Goal: Task Accomplishment & Management: Complete application form

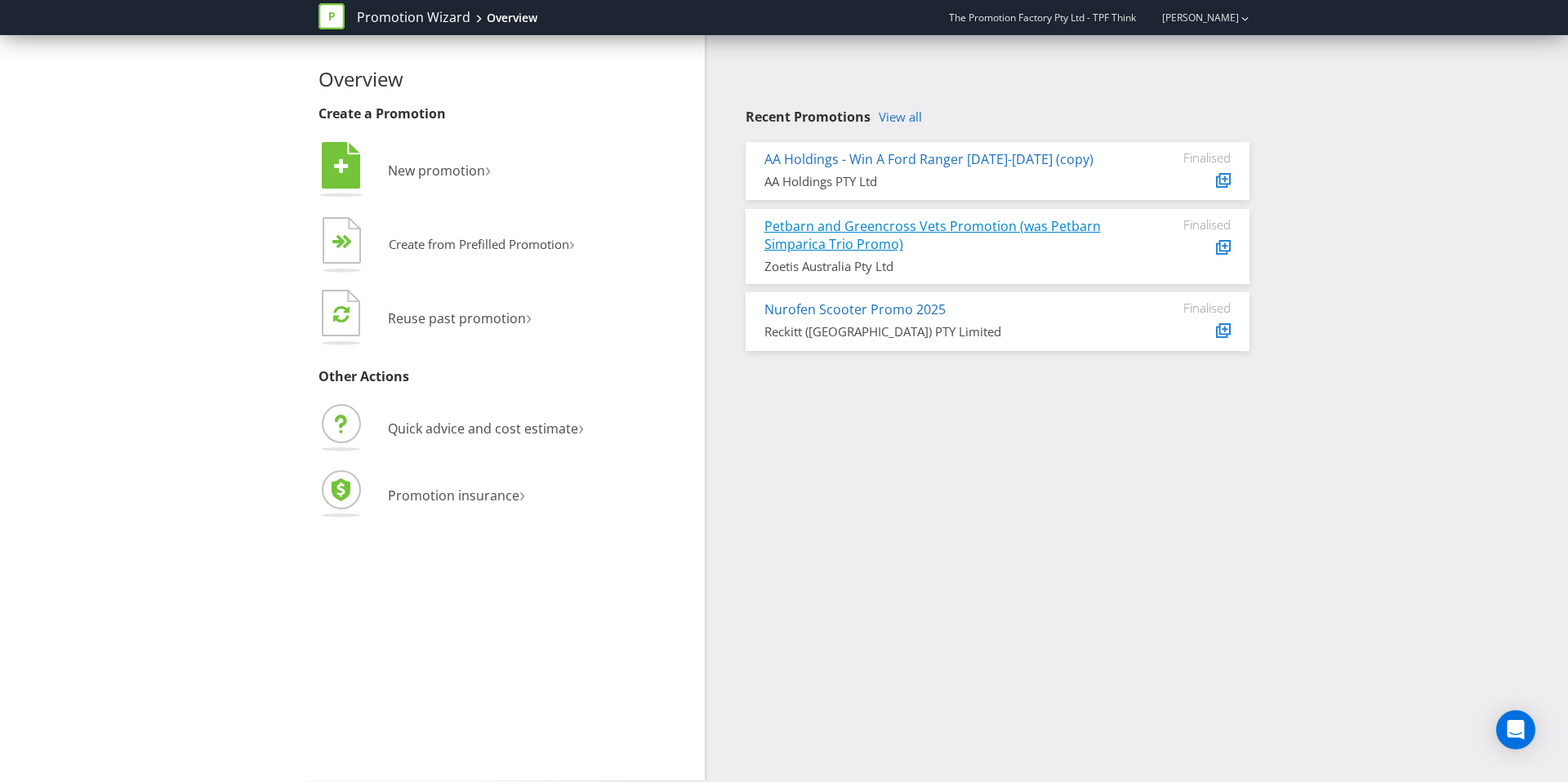
click at [855, 231] on link "Petbarn and Greencross Vets Promotion (was Petbarn Simparica Trio Promo)" at bounding box center [933, 235] width 337 height 36
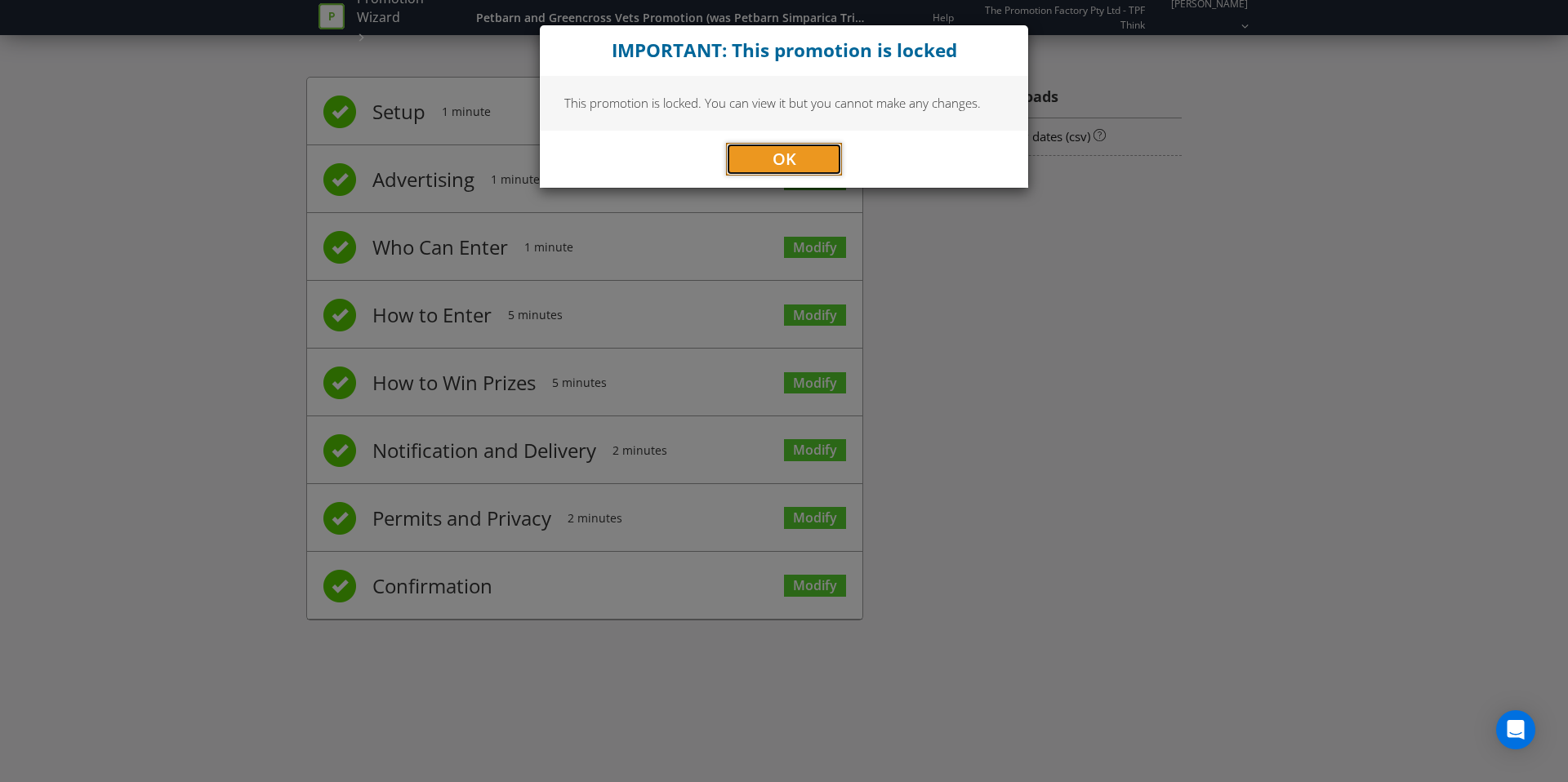
click at [789, 168] on span "OK" at bounding box center [785, 159] width 24 height 22
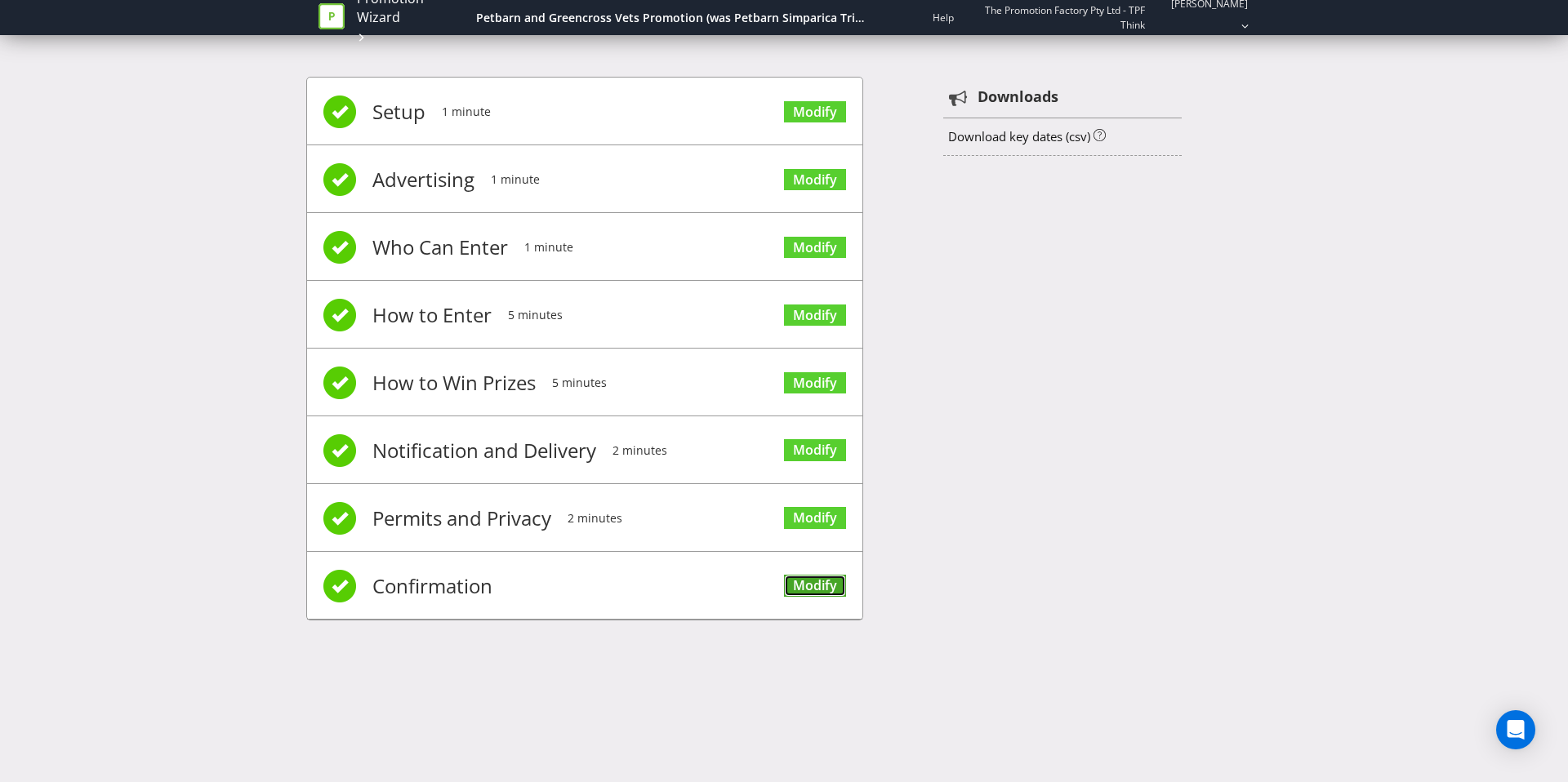
click at [818, 588] on link "Modify" at bounding box center [814, 586] width 62 height 22
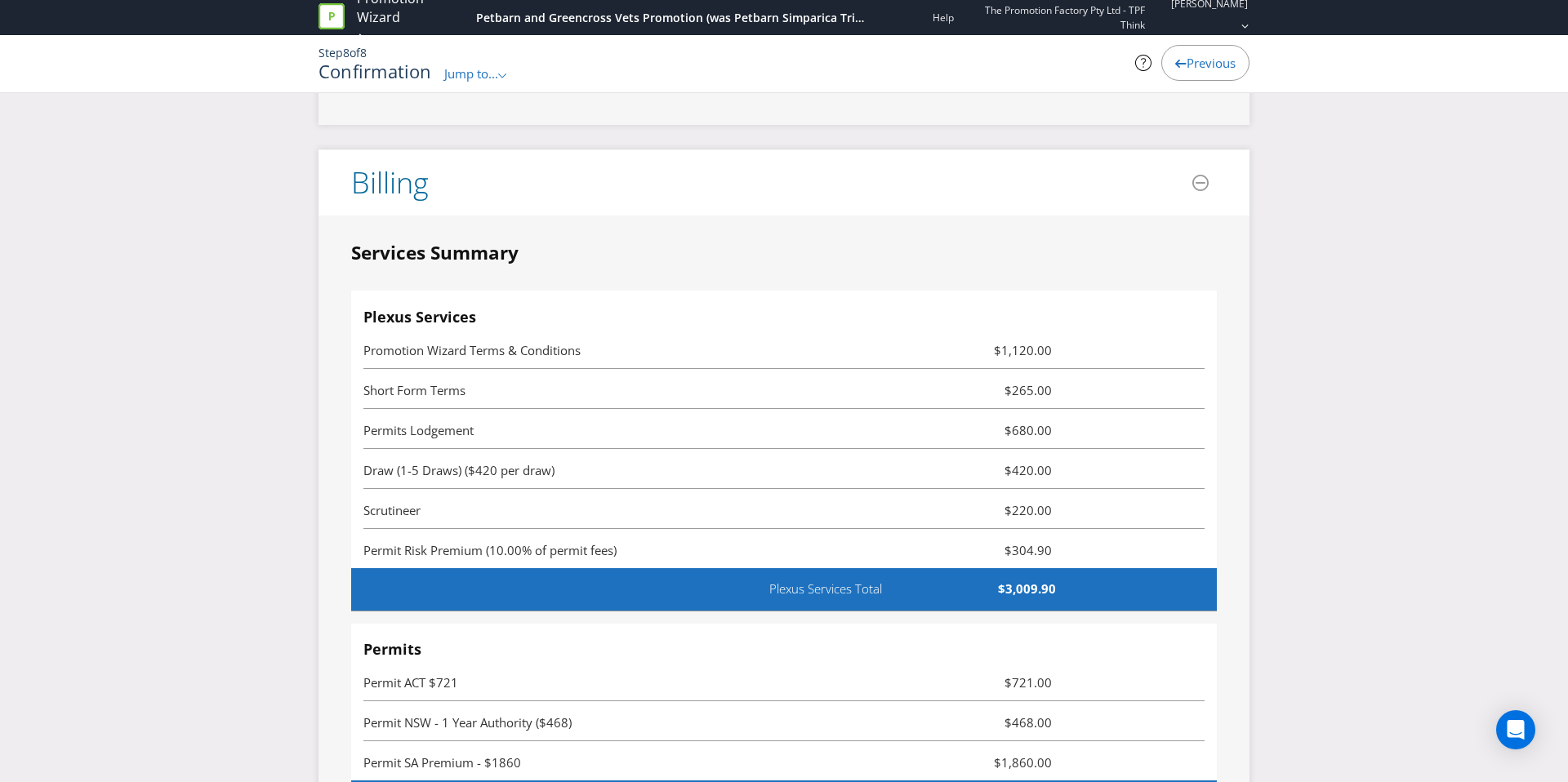
scroll to position [4118, 0]
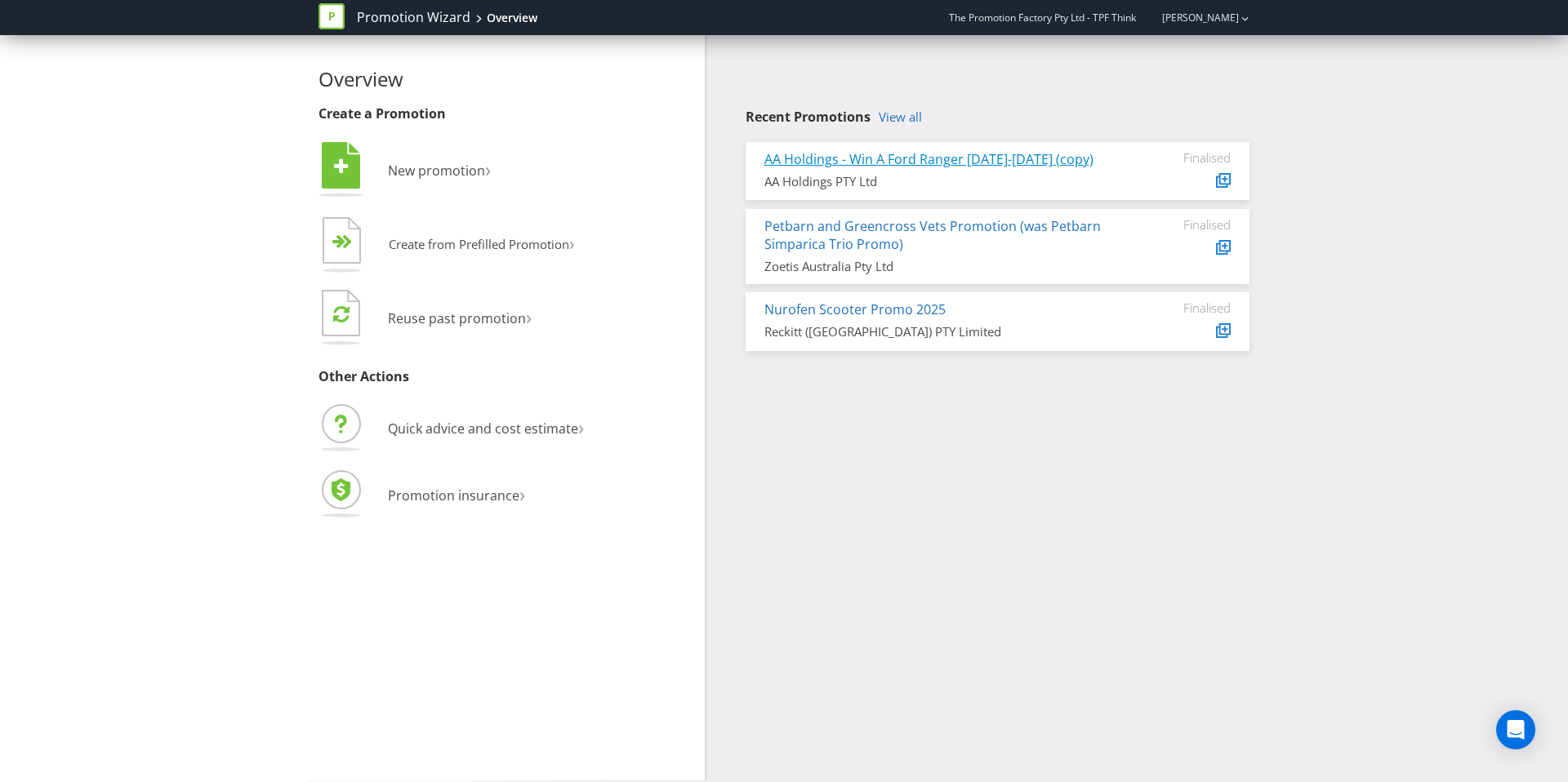
click at [860, 156] on link "AA Holdings - Win A Ford Ranger [DATE]-[DATE] (copy)" at bounding box center [929, 159] width 329 height 18
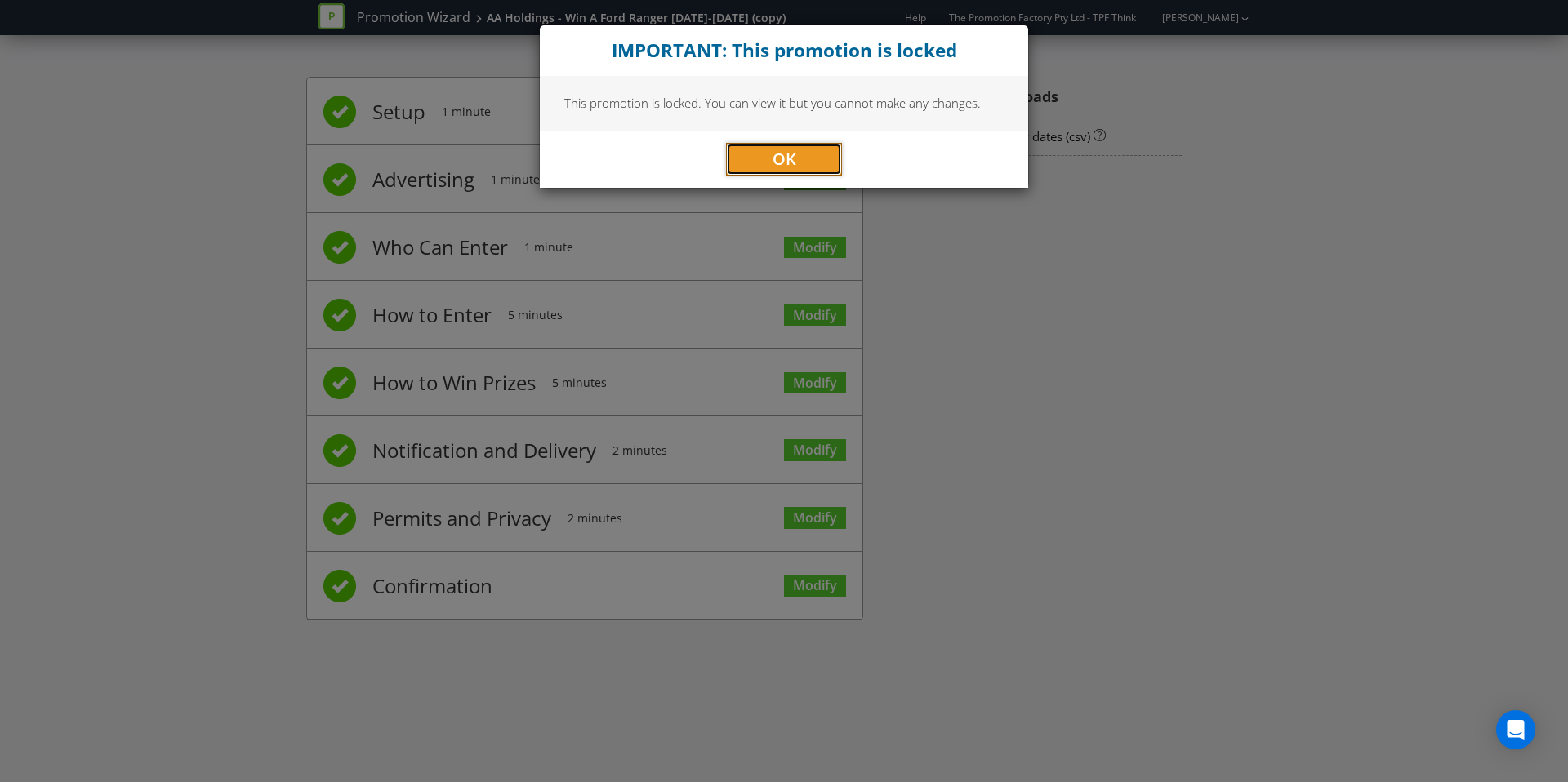
click at [805, 172] on button "OK" at bounding box center [783, 159] width 116 height 33
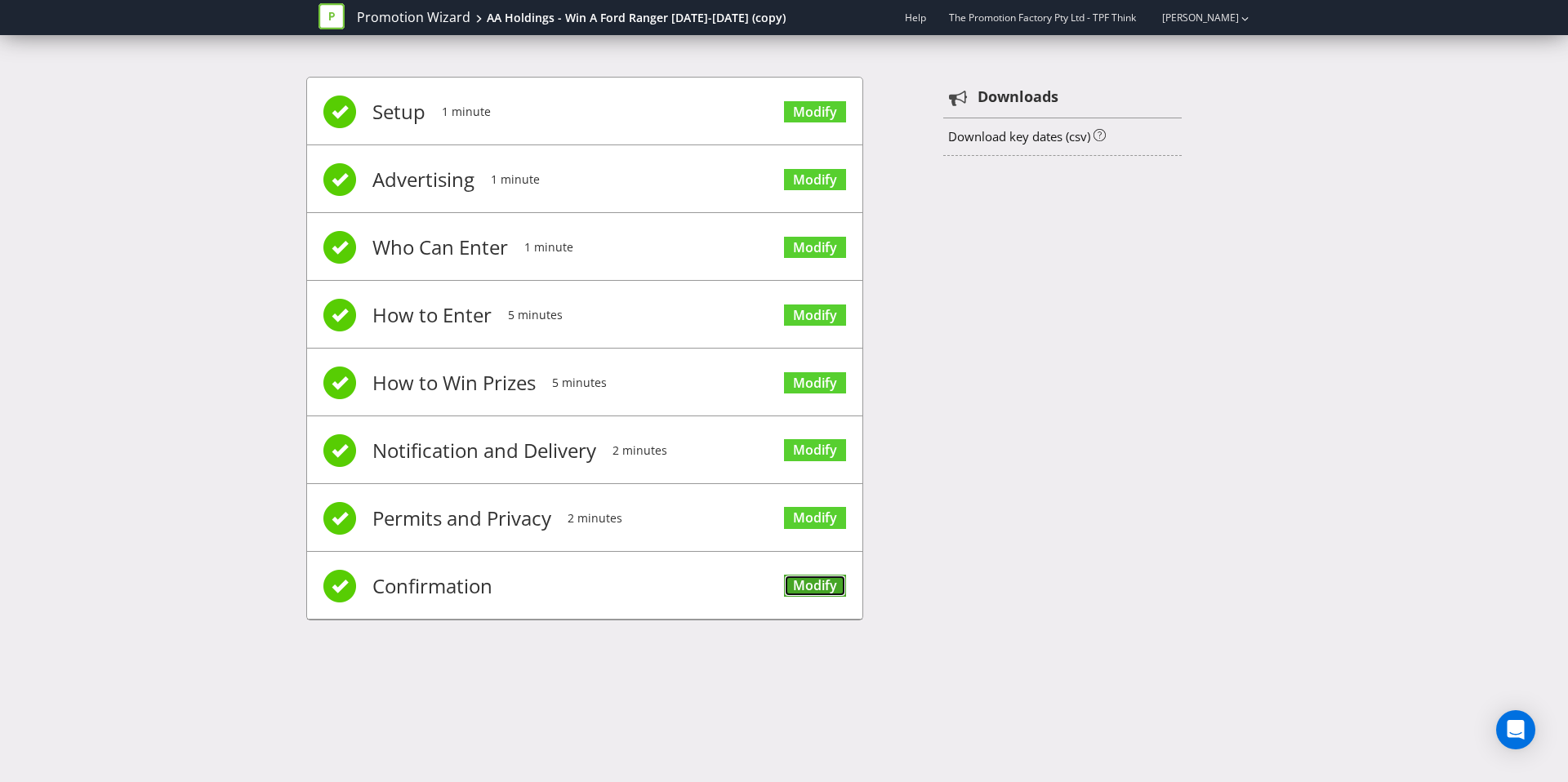
click at [803, 581] on link "Modify" at bounding box center [814, 586] width 62 height 22
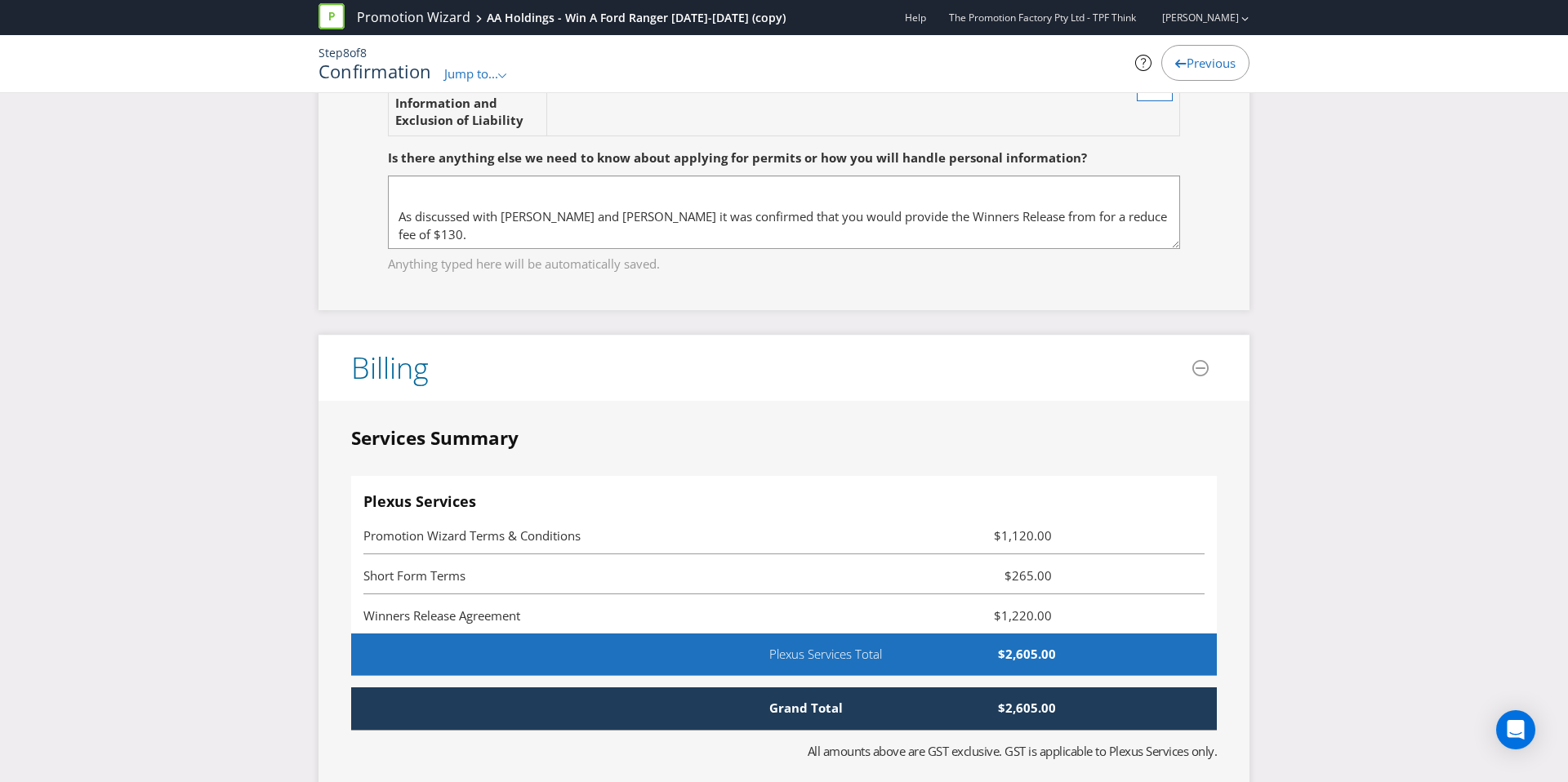
scroll to position [3774, 0]
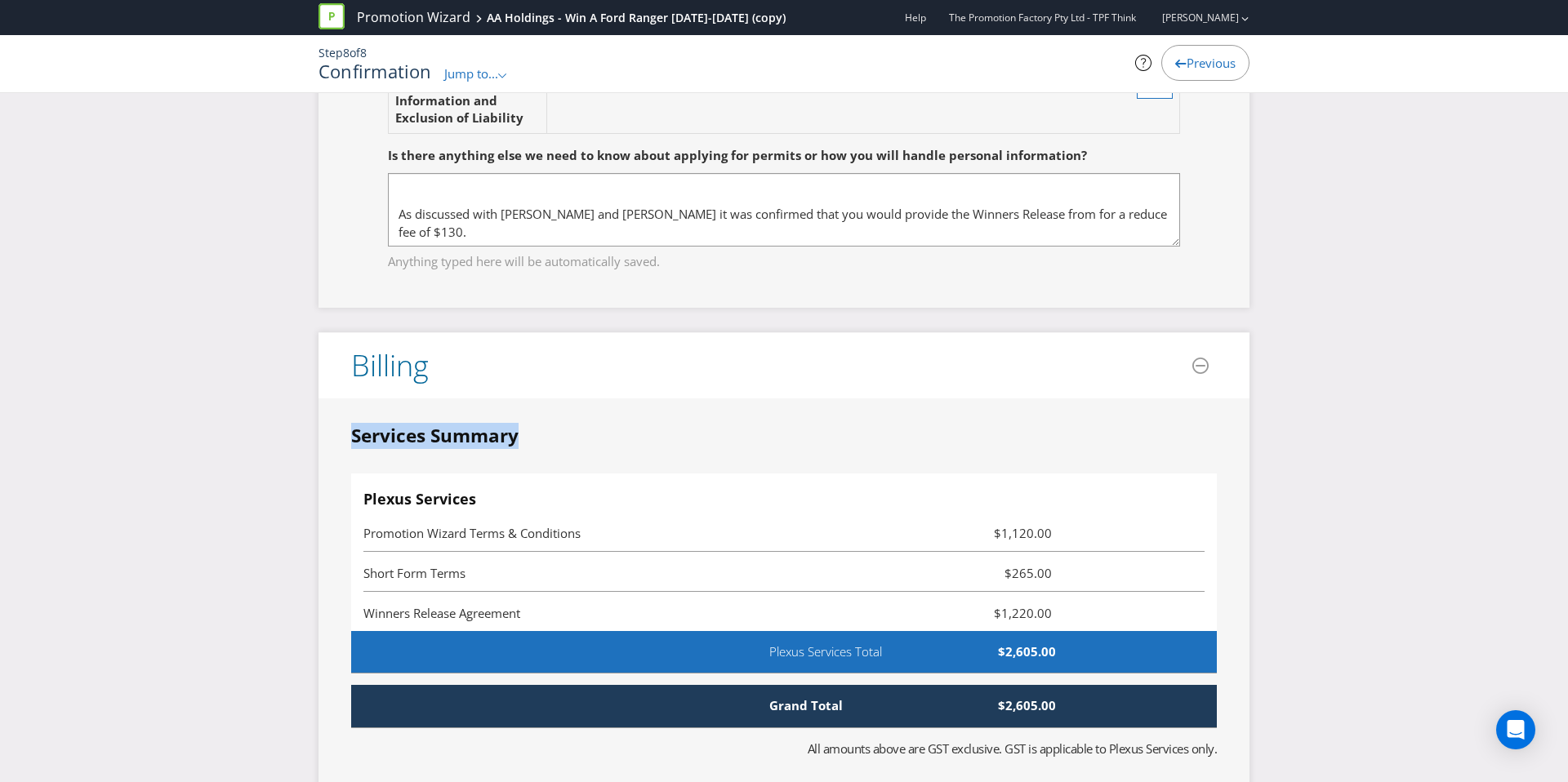
drag, startPoint x: 346, startPoint y: 436, endPoint x: 643, endPoint y: 443, distance: 297.1
click at [747, 455] on fieldset "Services Summary Plexus Services Promotion Wizard Terms & Conditions $1,120.00 …" at bounding box center [784, 782] width 866 height 719
